Goal: Find specific page/section: Find specific page/section

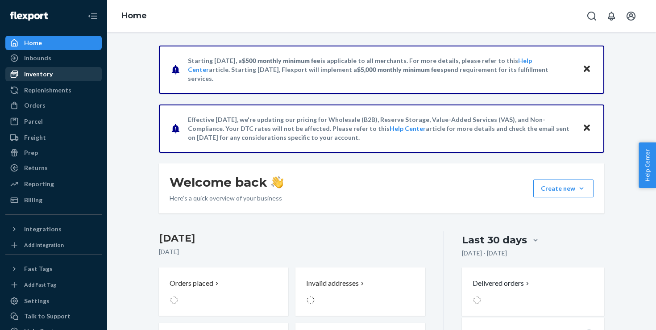
click at [51, 72] on div "Inventory" at bounding box center [53, 74] width 95 height 13
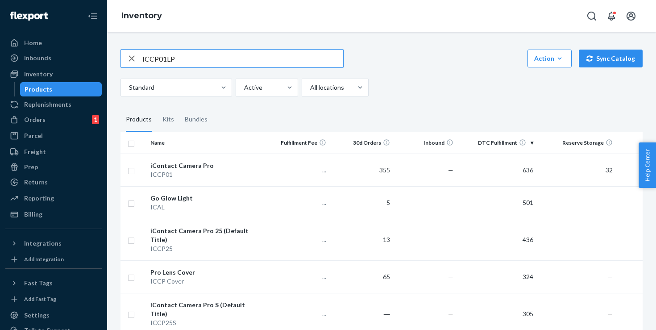
type input "ICCP01LP"
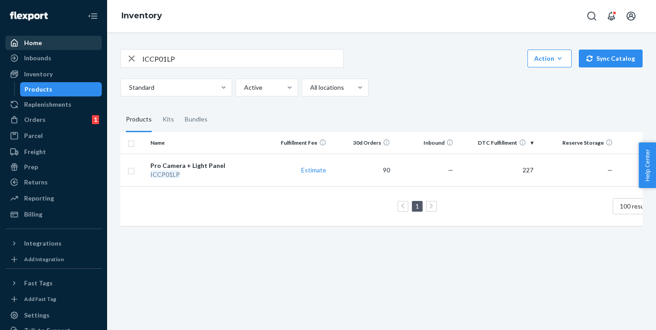
click at [53, 41] on div "Home" at bounding box center [53, 43] width 95 height 13
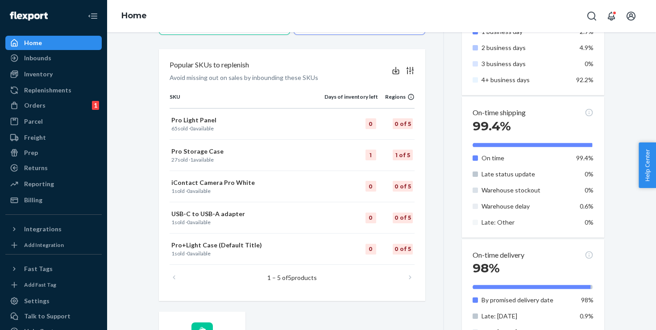
scroll to position [412, 0]
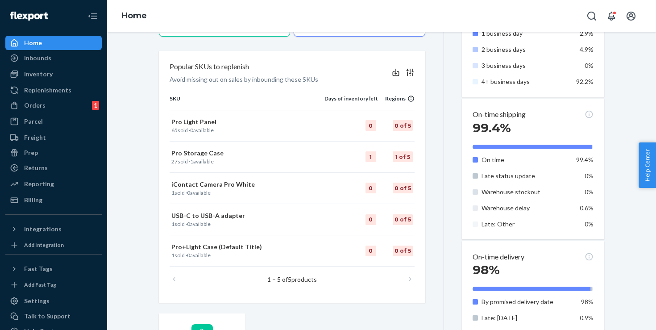
click at [410, 74] on icon at bounding box center [410, 72] width 9 height 9
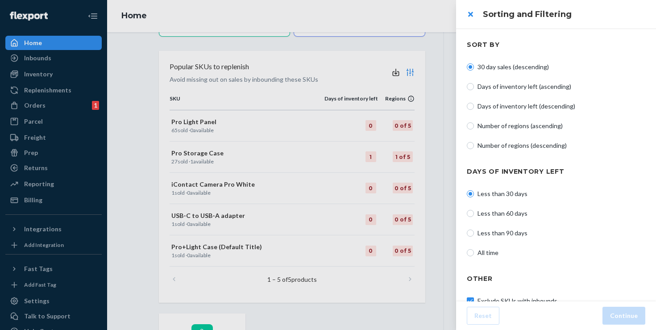
click at [490, 255] on span "All time" at bounding box center [562, 252] width 168 height 9
click at [474, 255] on input "All time" at bounding box center [470, 252] width 7 height 7
radio input "true"
radio input "false"
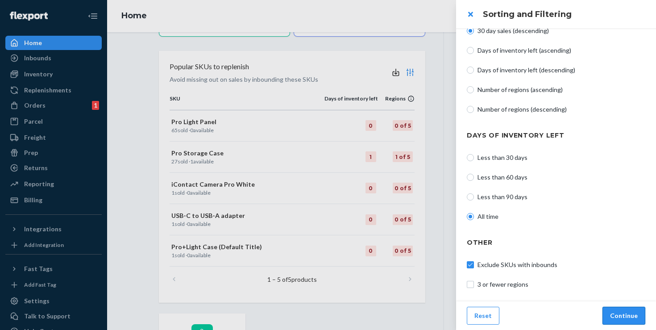
click at [626, 313] on button "Continue" at bounding box center [624, 316] width 43 height 18
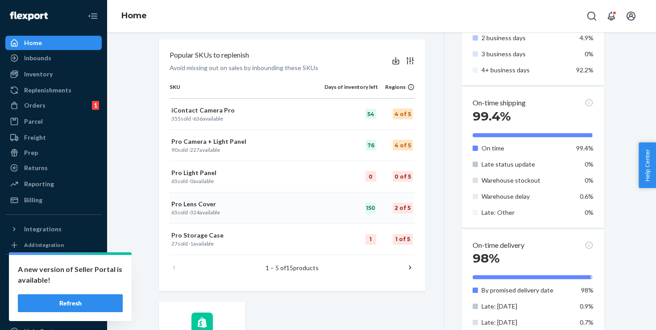
scroll to position [415, 0]
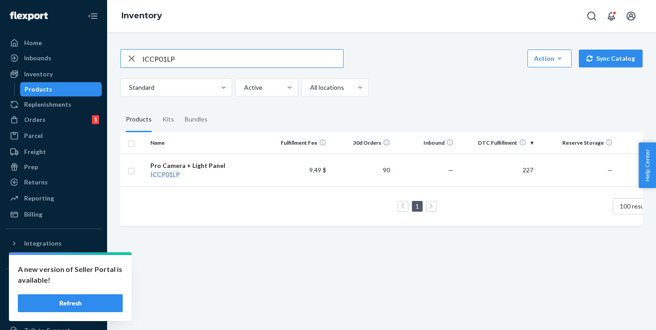
scroll to position [0, 53]
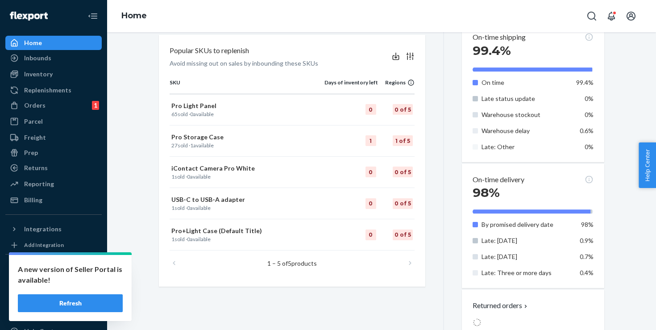
scroll to position [428, 0]
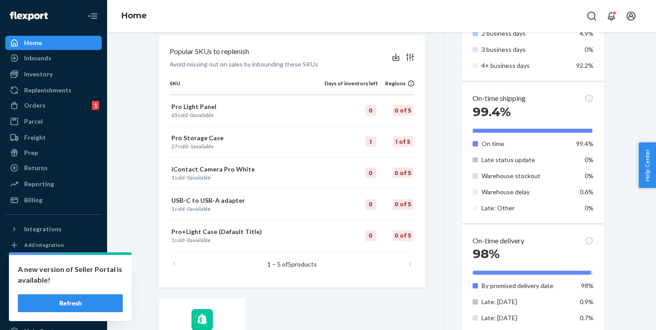
click at [411, 57] on icon at bounding box center [410, 57] width 9 height 9
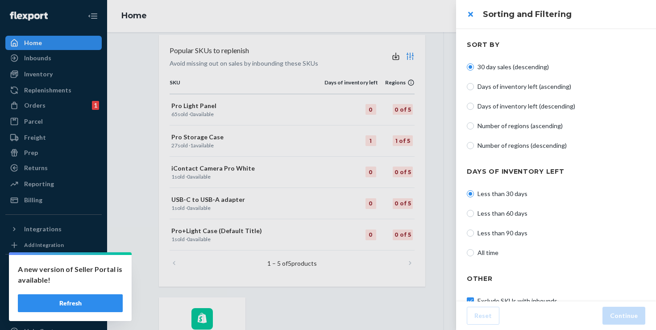
scroll to position [428, 0]
click at [479, 256] on span "All time" at bounding box center [562, 252] width 168 height 9
click at [474, 256] on input "All time" at bounding box center [470, 252] width 7 height 7
radio input "true"
radio input "false"
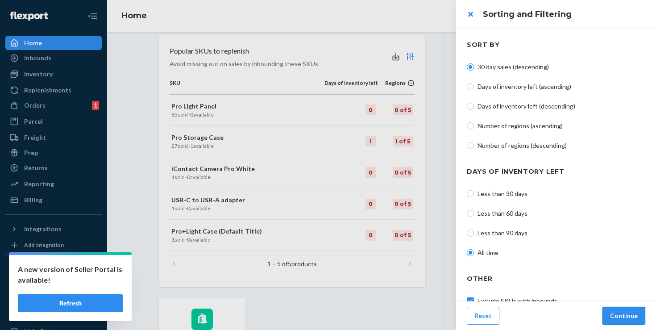
click at [618, 314] on button "Continue" at bounding box center [624, 316] width 43 height 18
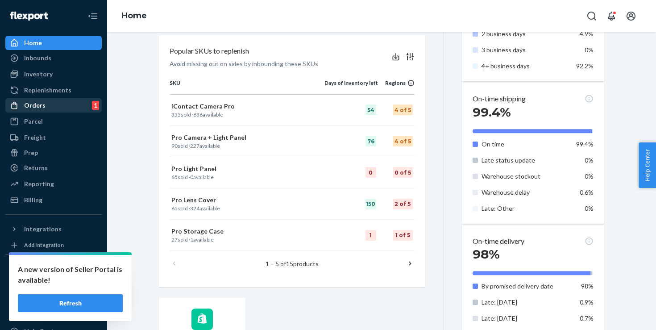
click at [38, 101] on div "Orders" at bounding box center [34, 105] width 21 height 9
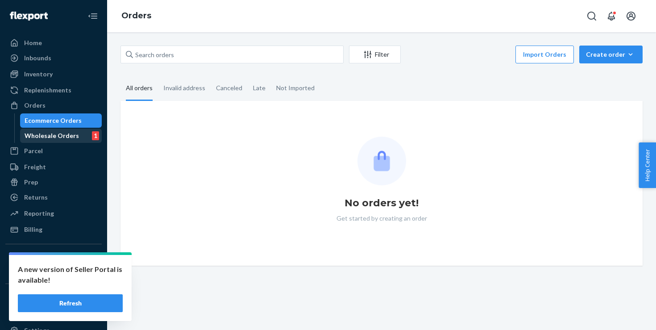
click at [74, 136] on div "Wholesale Orders" at bounding box center [52, 135] width 54 height 9
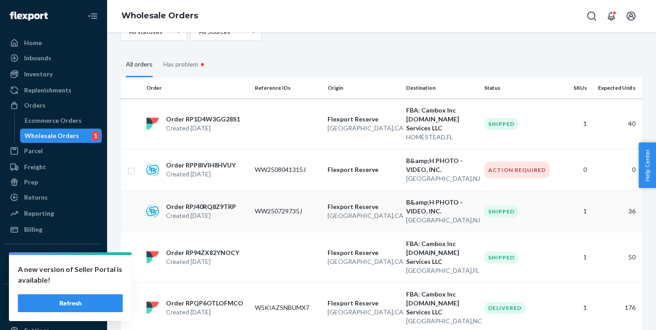
scroll to position [52, 0]
click at [58, 60] on div "Inbounds" at bounding box center [53, 58] width 95 height 13
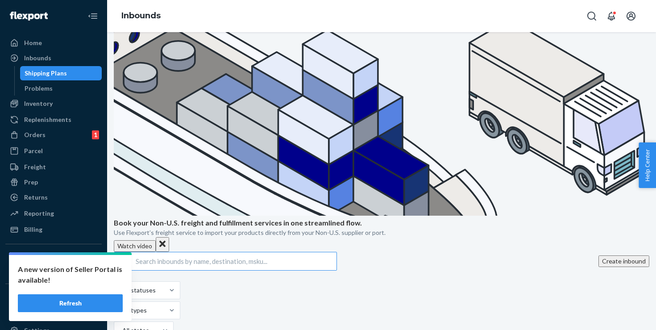
scroll to position [201, 0]
